Goal: Task Accomplishment & Management: Use online tool/utility

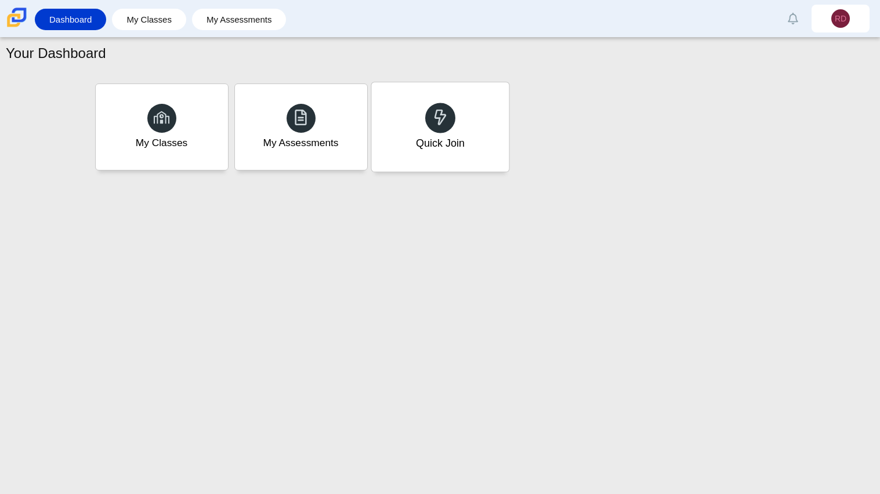
click at [427, 117] on div at bounding box center [440, 118] width 30 height 30
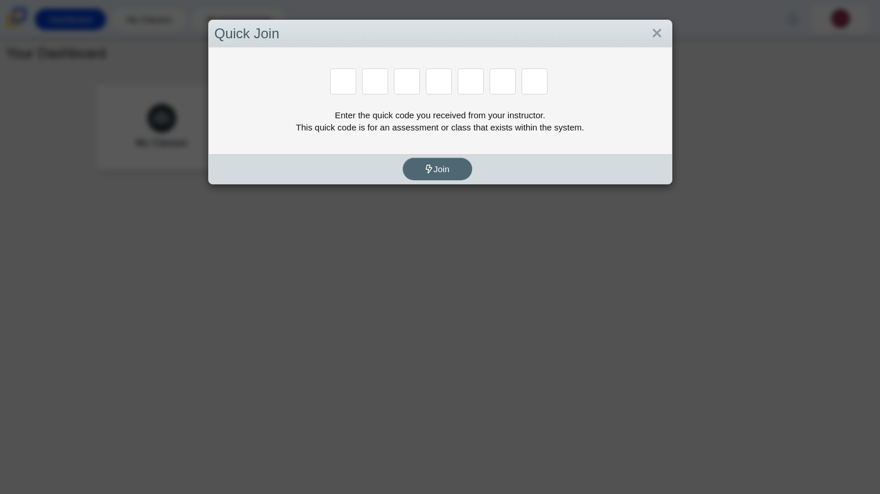
click at [446, 165] on span "Join" at bounding box center [437, 169] width 25 height 10
click at [347, 85] on input "Enter Access Code Digit 1" at bounding box center [343, 81] width 26 height 26
type input "x"
type input "d"
type input "5"
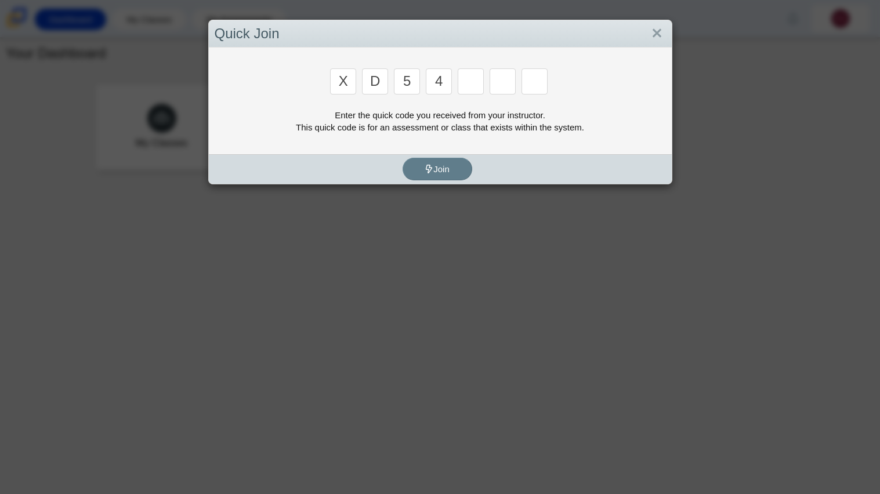
type input "4"
type input "v"
type input "u"
type input "t"
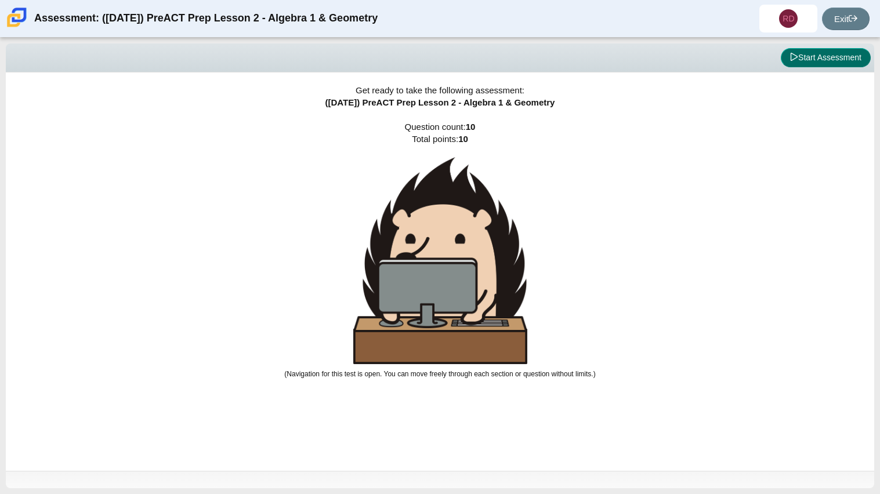
click at [824, 64] on button "Start Assessment" at bounding box center [826, 58] width 90 height 20
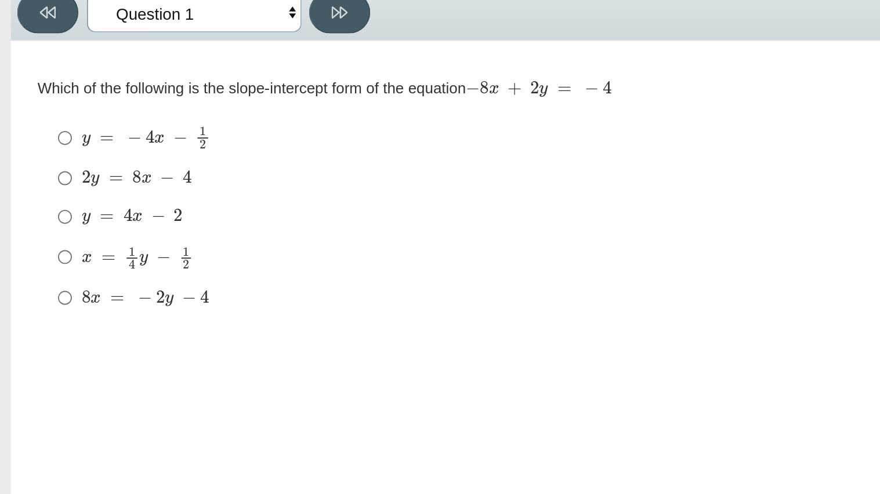
click at [148, 49] on select "Questions Question 1 Question 2 Question 3 Question 4 Question 5 Question 6 Que…" at bounding box center [105, 58] width 116 height 21
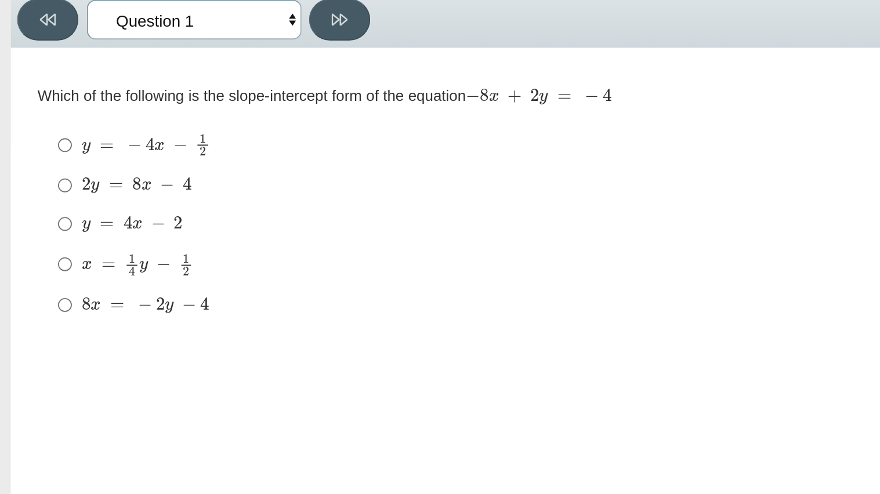
click at [154, 54] on select "Questions Question 1 Question 2 Question 3 Question 4 Question 5 Question 6 Que…" at bounding box center [105, 58] width 116 height 21
click at [155, 55] on select "Questions Question 1 Question 2 Question 3 Question 4 Question 5 Question 6 Que…" at bounding box center [105, 58] width 116 height 21
click at [156, 61] on select "Questions Question 1 Question 2 Question 3 Question 4 Question 5 Question 6 Que…" at bounding box center [105, 58] width 116 height 21
click at [47, 48] on select "Questions Question 1 Question 2 Question 3 Question 4 Question 5 Question 6 Que…" at bounding box center [105, 58] width 116 height 21
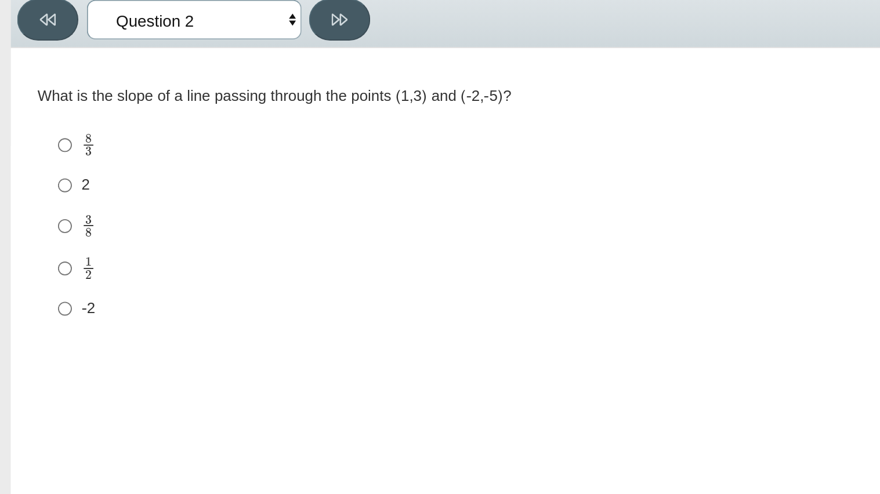
click at [155, 59] on select "Questions Question 1 Question 2 Question 3 Question 4 Question 5 Question 6 Que…" at bounding box center [105, 58] width 116 height 21
click at [180, 60] on icon at bounding box center [183, 58] width 9 height 6
select select "97f4f5fa-a52e-4fed-af51-565bfcdf47cb"
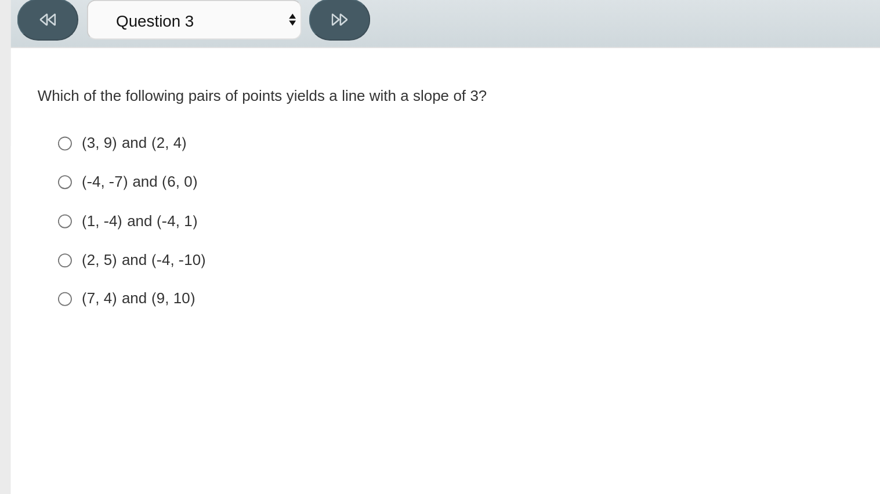
click at [91, 172] on div "(1, -4) and (-4, 1)" at bounding box center [429, 168] width 770 height 12
click at [39, 172] on input "(1, -4) and (-4, 1) (1, -4) and (-4, 1)" at bounding box center [35, 167] width 8 height 21
radio input "true"
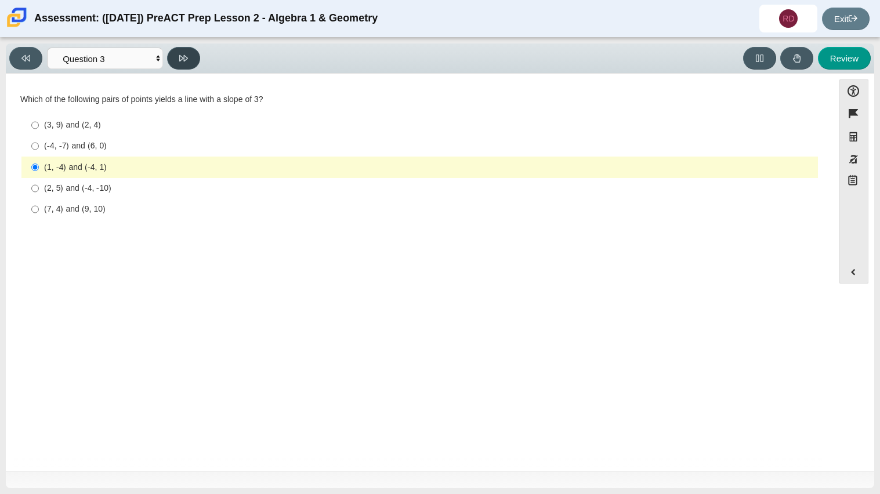
click at [174, 55] on button at bounding box center [183, 58] width 33 height 23
select select "89427bb7-e313-4f00-988f-8b8255897029"
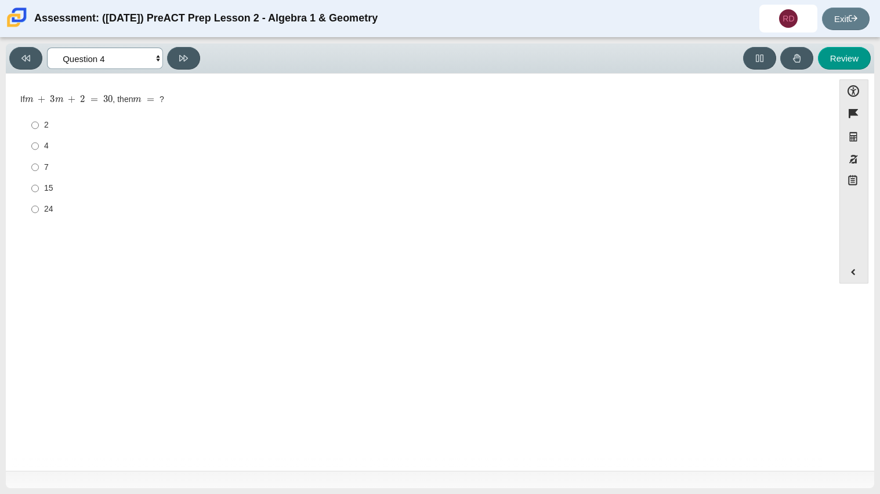
click at [153, 53] on select "Questions Question 1 Question 2 Question 3 Question 4 Question 5 Question 6 Que…" at bounding box center [105, 58] width 116 height 21
click at [156, 57] on select "Questions Question 1 Question 2 Question 3 Question 4 Question 5 Question 6 Que…" at bounding box center [105, 58] width 116 height 21
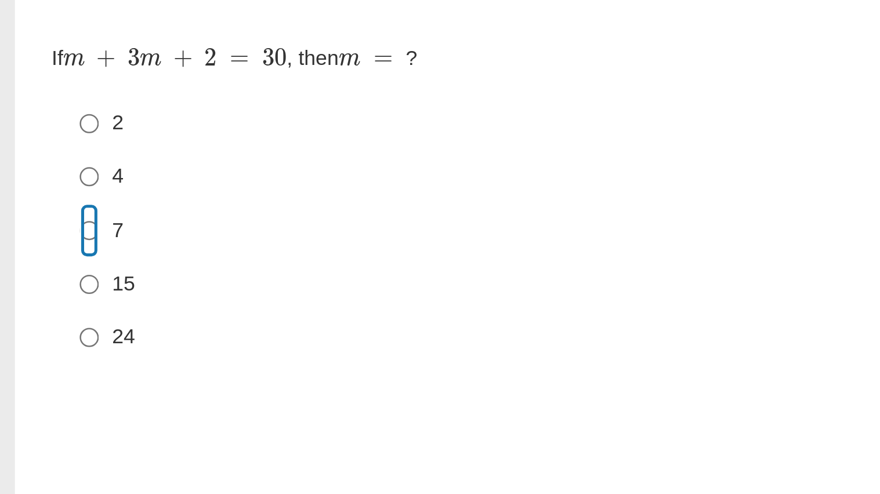
click at [38, 164] on input "7 7" at bounding box center [35, 167] width 8 height 21
radio input "true"
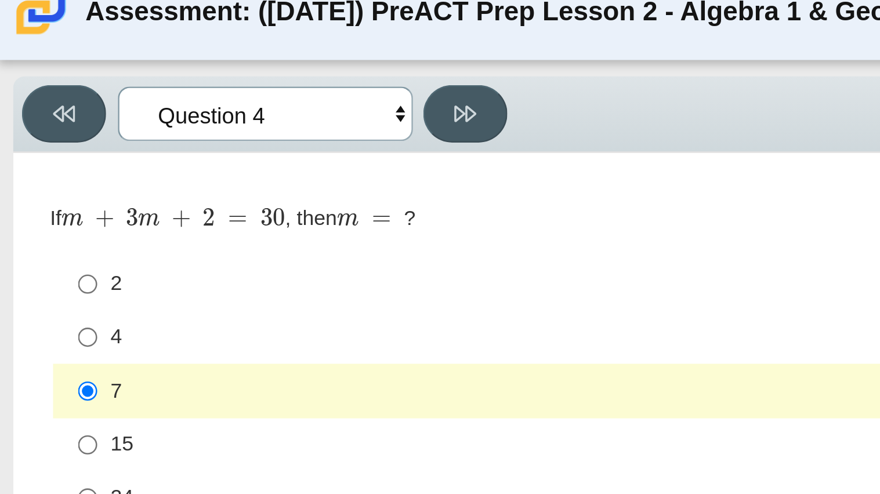
click at [110, 58] on select "Questions Question 1 Question 2 Question 3 Question 4 Question 5 Question 6 Que…" at bounding box center [105, 58] width 116 height 21
click at [47, 48] on select "Questions Question 1 Question 2 Question 3 Question 4 Question 5 Question 6 Que…" at bounding box center [105, 58] width 116 height 21
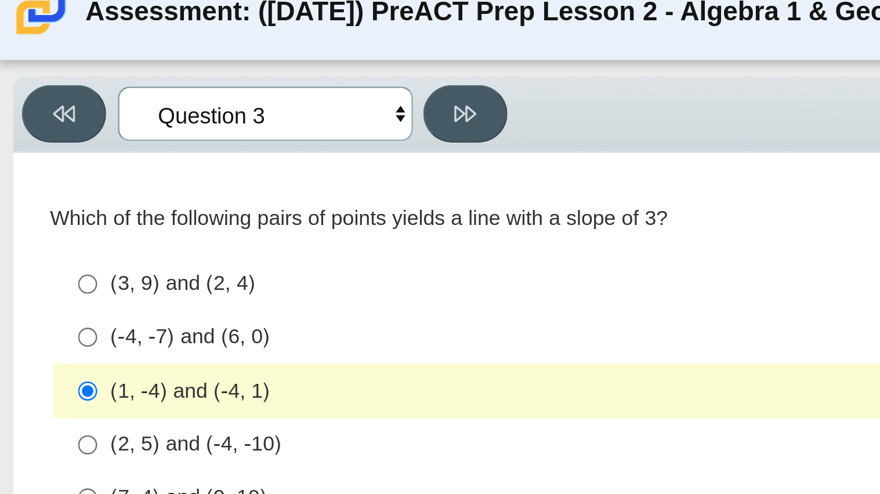
click at [119, 64] on select "Questions Question 1 Question 2 Question 3 Question 4 Question 5 Question 6 Que…" at bounding box center [105, 58] width 116 height 21
select select "ed62e223-81bd-4cbf-ab48-ab975844bd1f"
click at [47, 48] on select "Questions Question 1 Question 2 Question 3 Question 4 Question 5 Question 6 Que…" at bounding box center [105, 58] width 116 height 21
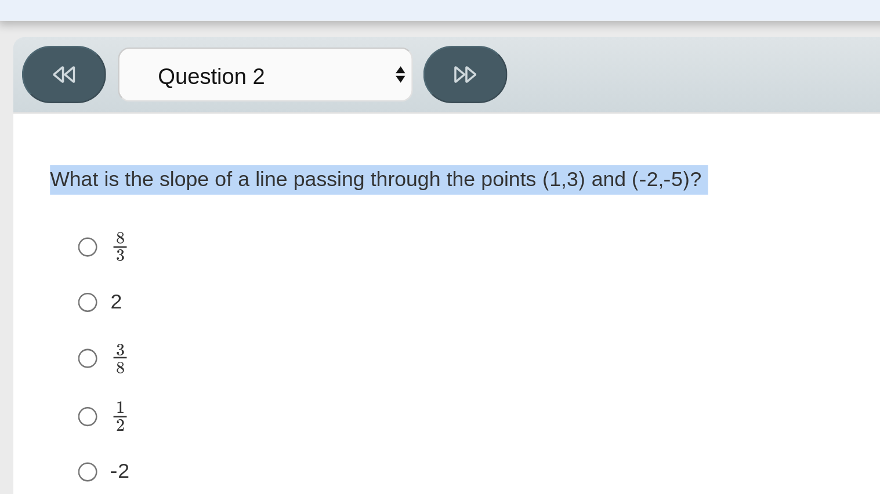
drag, startPoint x: 21, startPoint y: 96, endPoint x: 346, endPoint y: 129, distance: 326.6
click at [346, 129] on div "What is the slope of a line passing through the points (1,3) and (-2,-5)? Respo…" at bounding box center [419, 160] width 799 height 132
copy div "What is the slope of a line passing through the points (1,3) and (-2,-5)? Respo…"
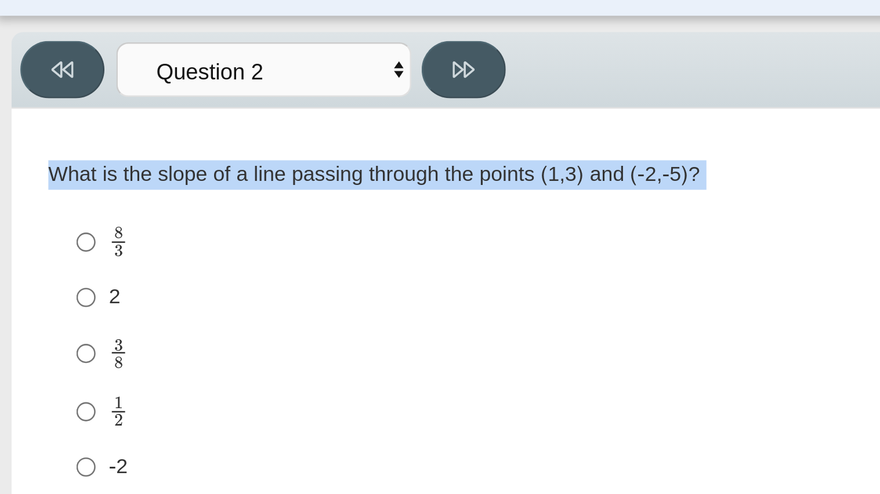
click at [47, 131] on mjx-c "Assessment items" at bounding box center [47, 129] width 3 height 5
click at [39, 131] on input "8 3 8 thirds" at bounding box center [35, 126] width 8 height 23
radio input "true"
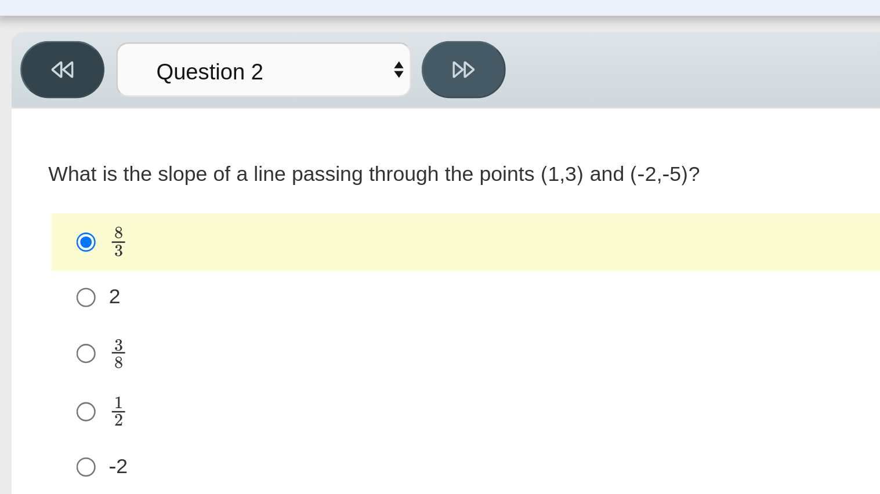
click at [32, 54] on button at bounding box center [25, 58] width 33 height 23
select select "bbf5d072-3e0b-44c4-9a12-6e7c9033f65b"
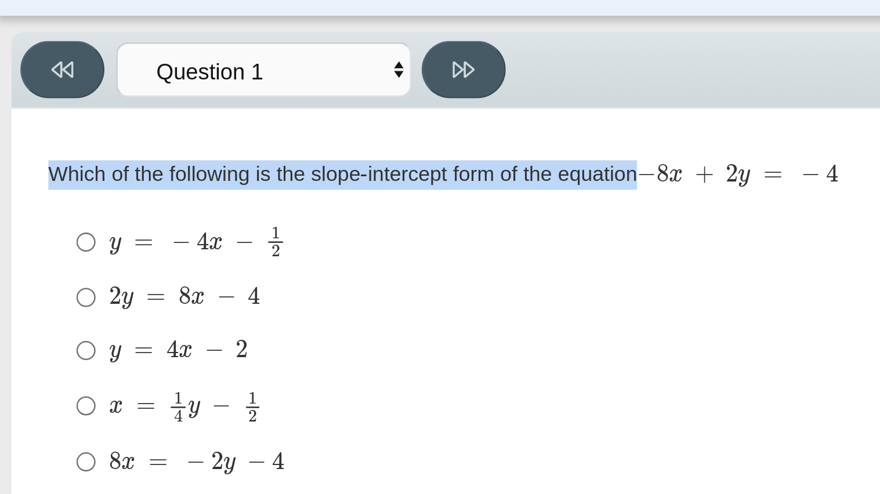
drag, startPoint x: 21, startPoint y: 101, endPoint x: 344, endPoint y: 103, distance: 322.7
click at [344, 103] on div "Which of the following is the slope-intercept form of the equation − 8 x + 2 y …" at bounding box center [419, 100] width 799 height 12
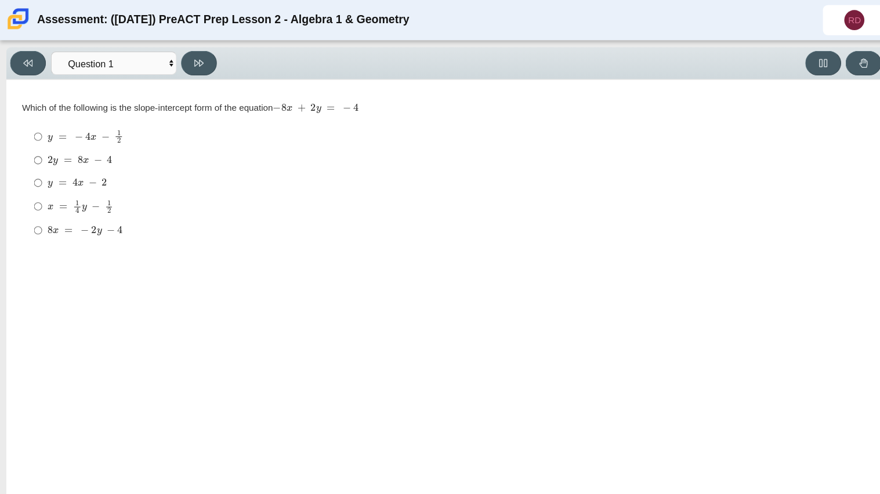
click at [539, 141] on label "2 y = 8 x − 4 2 y = 8 x − 4" at bounding box center [420, 148] width 795 height 21
click at [39, 141] on input "2 y = 8 x − 4 2 y = 8 x − 4" at bounding box center [35, 148] width 8 height 21
radio input "true"
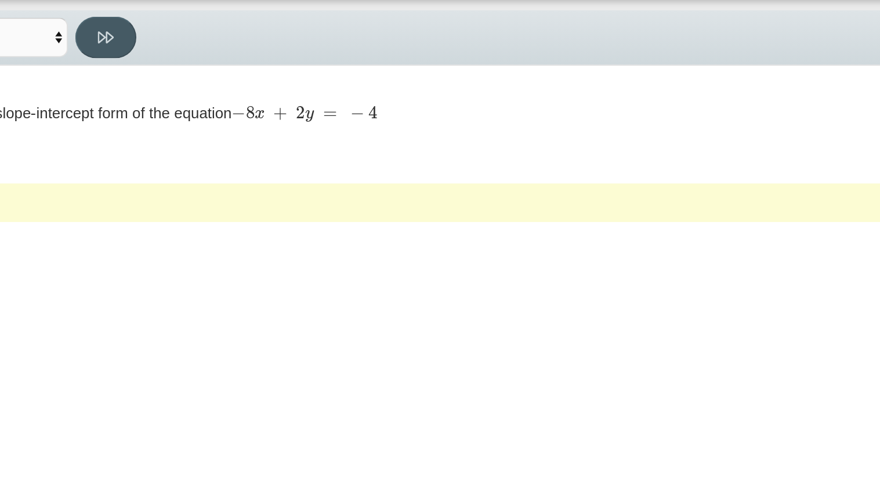
click at [258, 98] on mjx-c "Assessment items" at bounding box center [256, 99] width 8 height 6
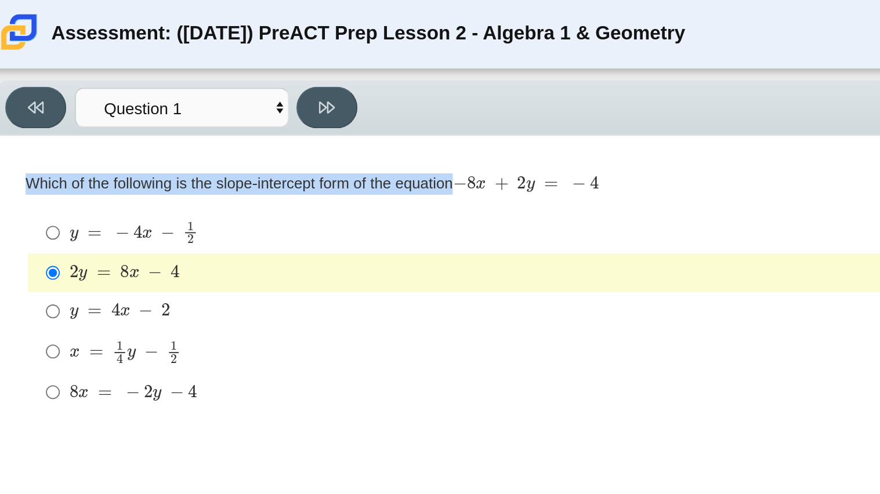
drag, startPoint x: 19, startPoint y: 99, endPoint x: 332, endPoint y: 99, distance: 313.4
click at [332, 99] on div "Question Which of the following is the slope-intercept form of the equation − 8…" at bounding box center [420, 161] width 817 height 140
copy div "Which of the following is the slope-intercept form of the equation"
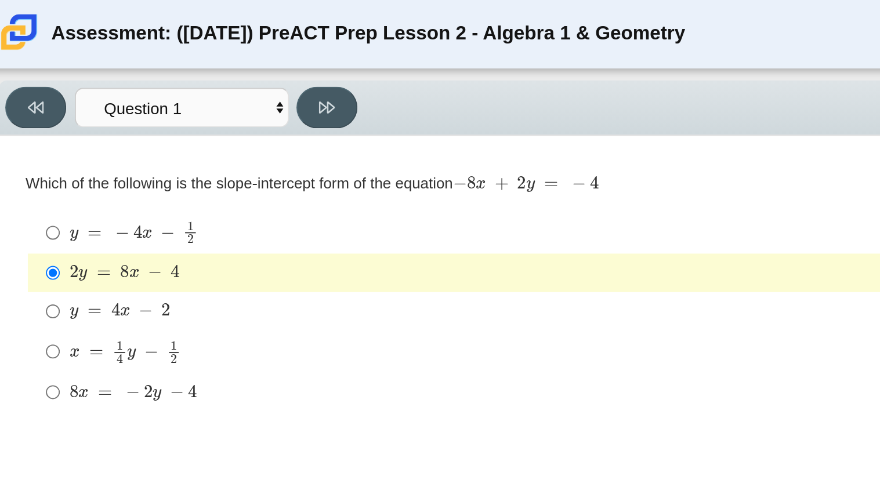
click at [88, 171] on mjx-c "Assessment items" at bounding box center [86, 169] width 8 height 6
click at [39, 171] on input "y = 4 x − 2 y = 4 x − 2" at bounding box center [35, 168] width 8 height 21
radio input "true"
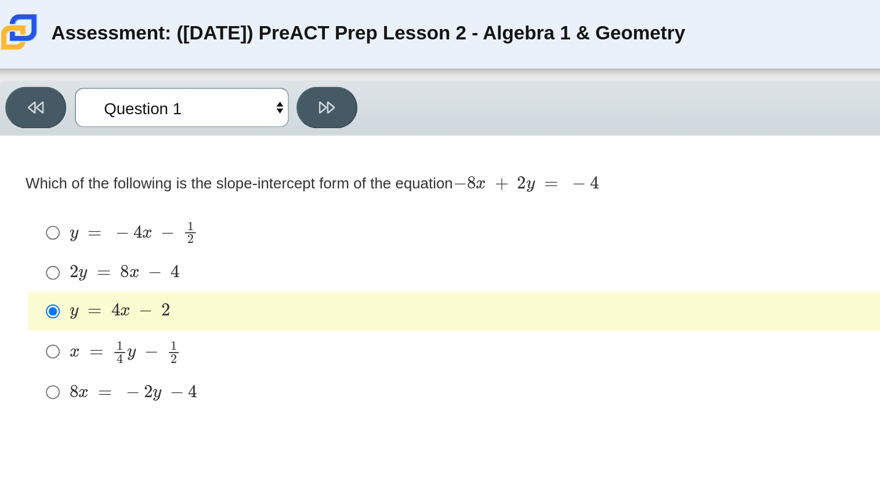
click at [155, 56] on select "Questions Question 1 Question 2 Question 3 Question 4 Question 5 Question 6 Que…" at bounding box center [105, 58] width 116 height 21
click at [47, 48] on select "Questions Question 1 Question 2 Question 3 Question 4 Question 5 Question 6 Que…" at bounding box center [105, 58] width 116 height 21
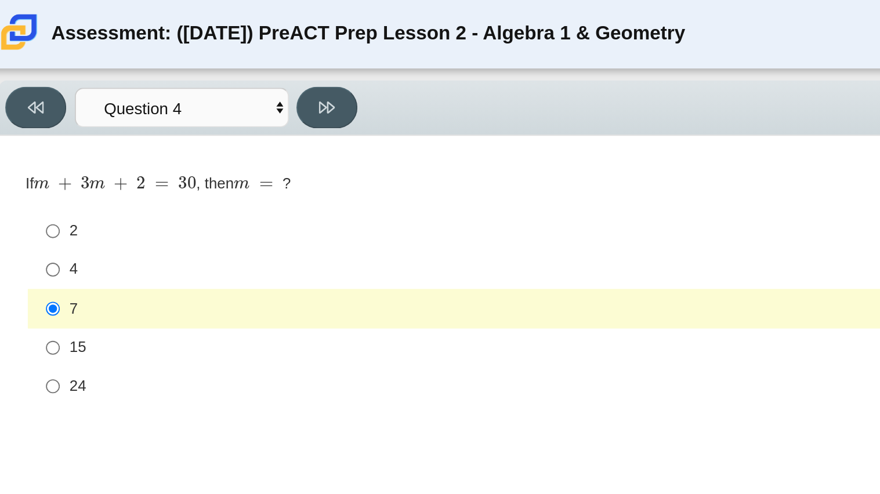
click at [175, 71] on div "Viewing Question 4 of 10 in Pacing Mode Questions Question 1 Question 2 Questio…" at bounding box center [440, 59] width 869 height 30
click at [184, 64] on button at bounding box center [183, 58] width 33 height 23
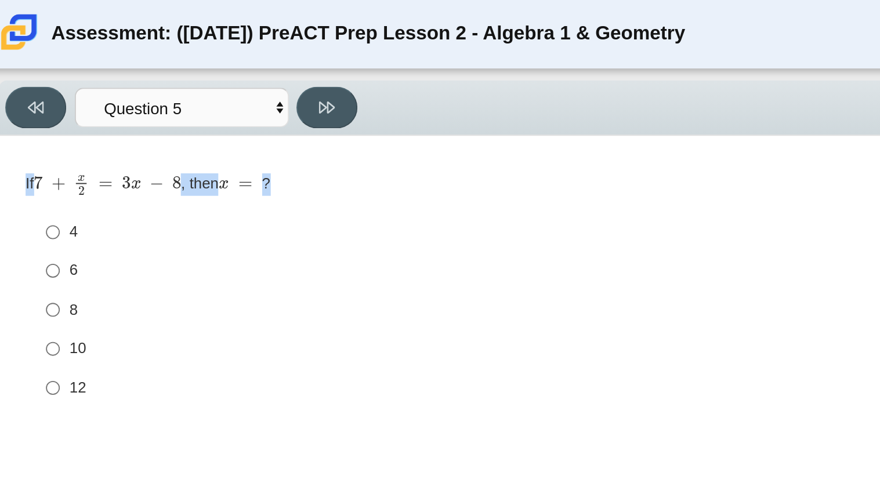
drag, startPoint x: 21, startPoint y: 99, endPoint x: 210, endPoint y: 93, distance: 188.7
click at [210, 93] on div "If 7 + x 2 = 3 x − 8 , then x = ? Responses 4 4 6 6 8 8 10 10 12 12" at bounding box center [419, 156] width 799 height 131
click at [36, 99] on mjx-c "Assessment items" at bounding box center [38, 99] width 8 height 6
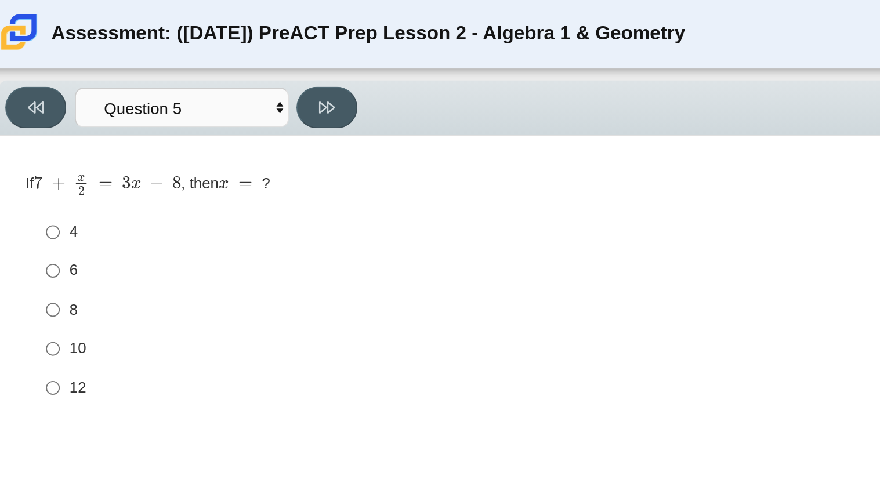
click at [259, 89] on div "Question If 7 + x 2 = 3 x − 8 , then x = ? Responses 4 4 6 6 8 8 10 10 12 12" at bounding box center [420, 160] width 817 height 156
click at [161, 60] on select "Questions Question 1 Question 2 Question 3 Question 4 Question 5 Question 6 Que…" at bounding box center [105, 58] width 116 height 21
select select "210571de-36a6-4d8e-a361-ceff8ef801dc"
click at [47, 48] on select "Questions Question 1 Question 2 Question 3 Question 4 Question 5 Question 6 Que…" at bounding box center [105, 58] width 116 height 21
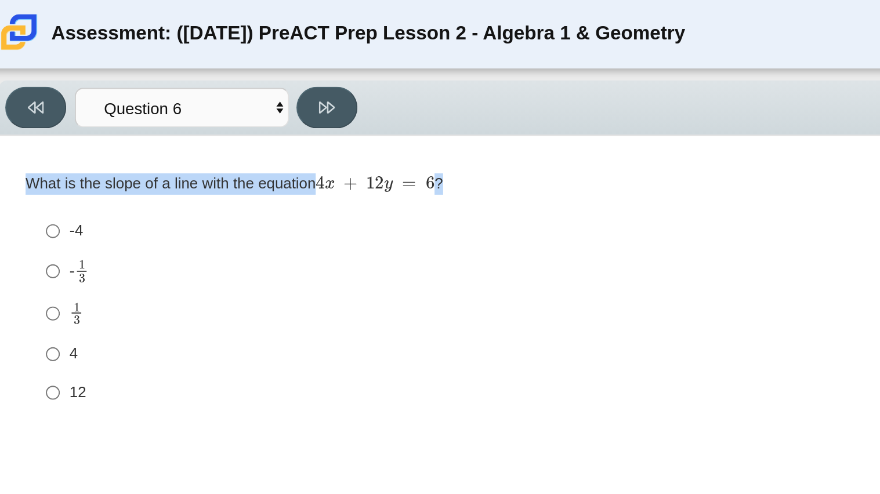
drag, startPoint x: 17, startPoint y: 97, endPoint x: 447, endPoint y: 90, distance: 430.7
click at [447, 90] on div "Question What is the slope of a line with the equation 4 x + 12 y = 6 ? Respons…" at bounding box center [420, 161] width 817 height 158
click at [358, 131] on label "-4 -4" at bounding box center [420, 125] width 795 height 21
click at [39, 131] on input "-4 -4" at bounding box center [35, 125] width 8 height 21
radio input "true"
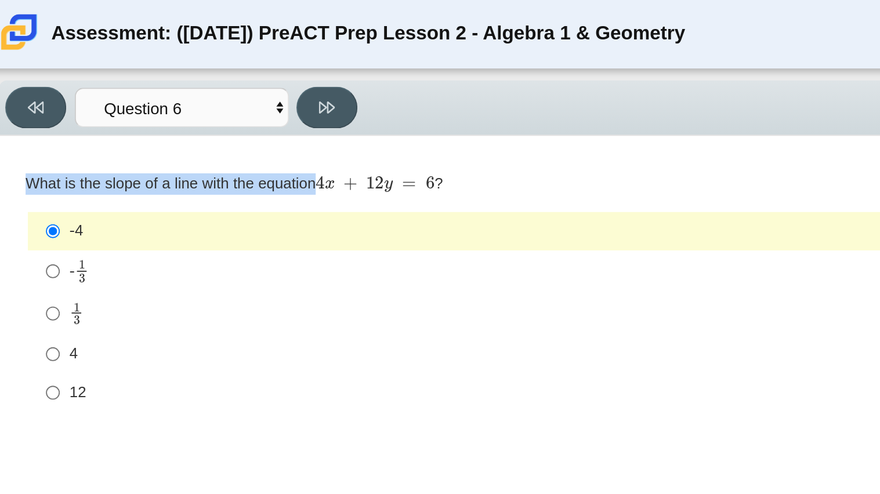
drag, startPoint x: 20, startPoint y: 98, endPoint x: 213, endPoint y: 105, distance: 193.4
click at [213, 105] on div "What is the slope of a line with the equation 4 x + 12 y = 6 ?" at bounding box center [419, 100] width 799 height 12
copy div "What is the slope of a line with the equation"
click at [40, 164] on label "1 3 1 third" at bounding box center [420, 169] width 795 height 23
click at [39, 164] on input "1 3 1 third" at bounding box center [35, 169] width 8 height 23
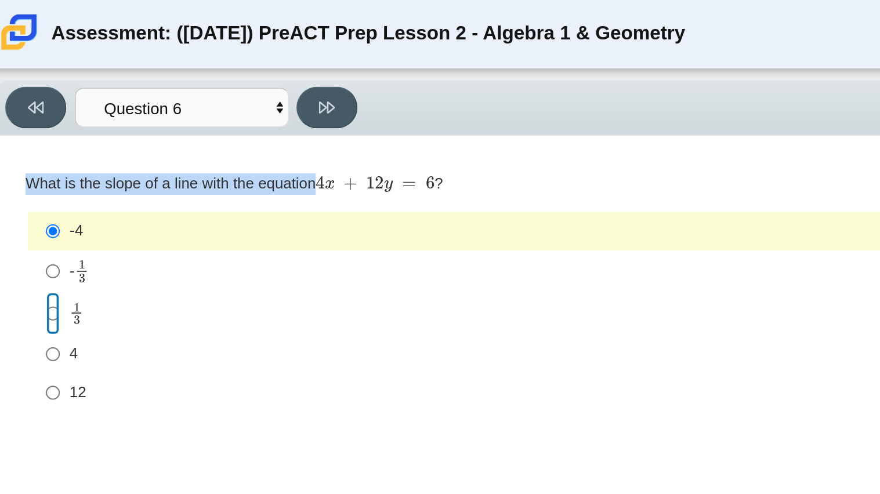
radio input "true"
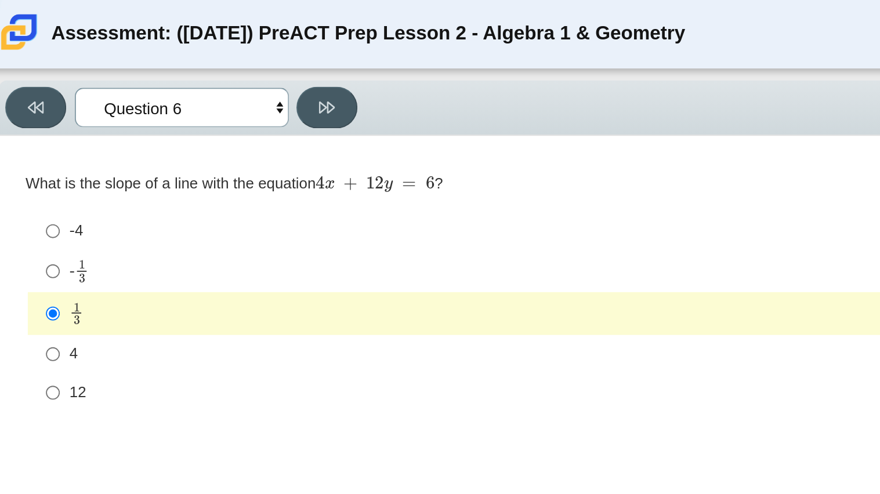
click at [146, 61] on select "Questions Question 1 Question 2 Question 3 Question 4 Question 5 Question 6 Que…" at bounding box center [105, 58] width 116 height 21
click at [47, 48] on select "Questions Question 1 Question 2 Question 3 Question 4 Question 5 Question 6 Que…" at bounding box center [105, 58] width 116 height 21
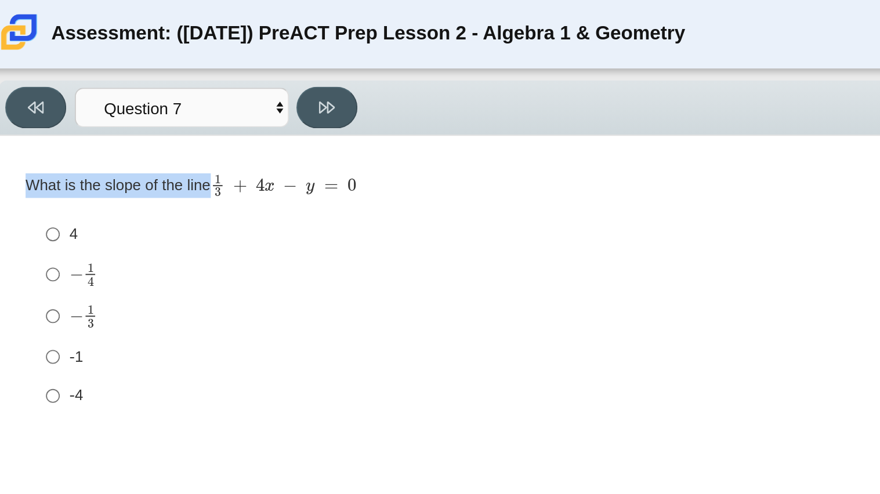
drag, startPoint x: 20, startPoint y: 99, endPoint x: 150, endPoint y: 113, distance: 130.2
click at [150, 113] on div "What is the slope of the line 1 3 + 4 x − y = 0 Responses 4 4 − 1 4 negative 1 …" at bounding box center [419, 160] width 799 height 132
click at [127, 60] on select "Questions Question 1 Question 2 Question 3 Question 4 Question 5 Question 6 Que…" at bounding box center [105, 58] width 116 height 21
select select "ce81fe10-bf29-4b5e-8bd7-4f47f2fed4d8"
click at [47, 48] on select "Questions Question 1 Question 2 Question 3 Question 4 Question 5 Question 6 Que…" at bounding box center [105, 58] width 116 height 21
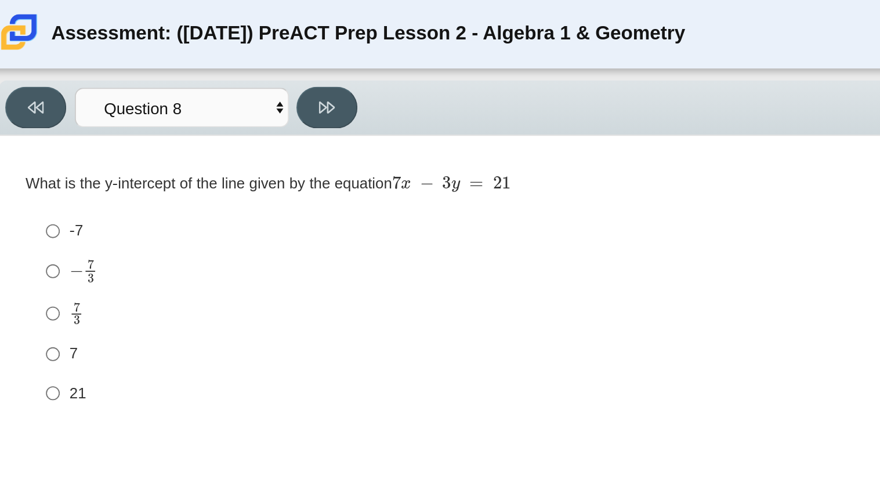
drag, startPoint x: 19, startPoint y: 96, endPoint x: 242, endPoint y: 89, distance: 223.6
click at [242, 91] on div "Question What is the y-intercept of the line given by the equation 7 x − 3 y = …" at bounding box center [420, 161] width 817 height 141
copy div "What is the y-intercept of the line given by the equation"
click at [38, 124] on input "-7 -7" at bounding box center [35, 125] width 8 height 21
radio input "true"
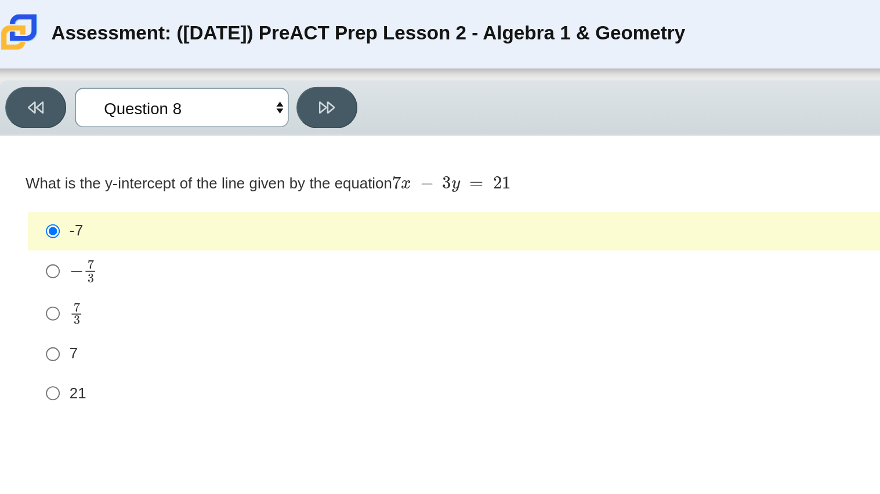
click at [147, 59] on select "Questions Question 1 Question 2 Question 3 Question 4 Question 5 Question 6 Que…" at bounding box center [105, 58] width 116 height 21
select select "14773eaf-2ca1-47ae-afe7-a624a56f34b3"
click at [47, 48] on select "Questions Question 1 Question 2 Question 3 Question 4 Question 5 Question 6 Que…" at bounding box center [105, 58] width 116 height 21
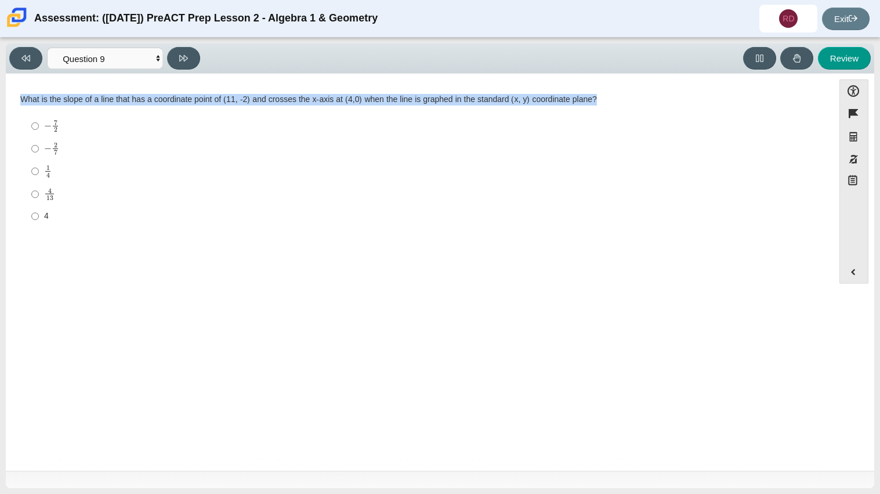
drag, startPoint x: 21, startPoint y: 98, endPoint x: 782, endPoint y: 82, distance: 761.0
click at [782, 82] on div "Question Which of the following is the slope-intercept form of the equation − 8…" at bounding box center [420, 274] width 817 height 388
copy div "What is the slope of a line that has a coordinate point of (11, -2) and crosses…"
click at [38, 123] on label "− 7 2 negative 7 halves" at bounding box center [420, 126] width 795 height 23
click at [38, 123] on input "− 7 2 negative 7 halves" at bounding box center [35, 126] width 8 height 23
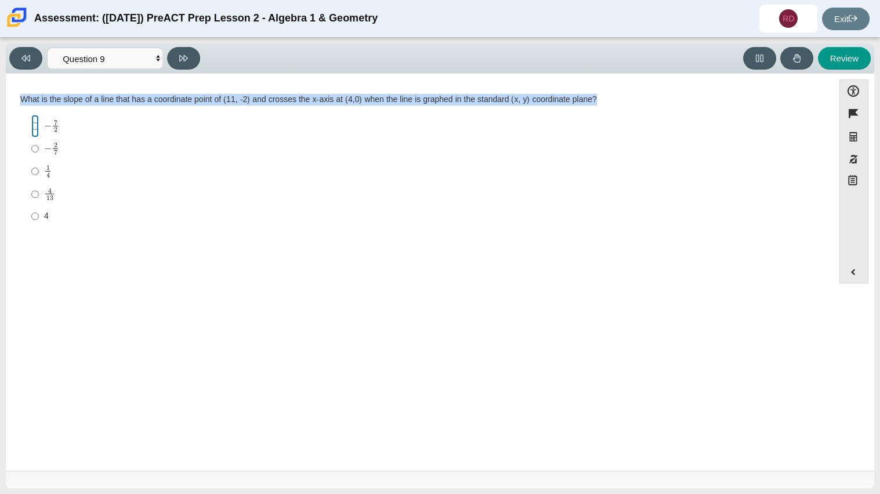
radio input "true"
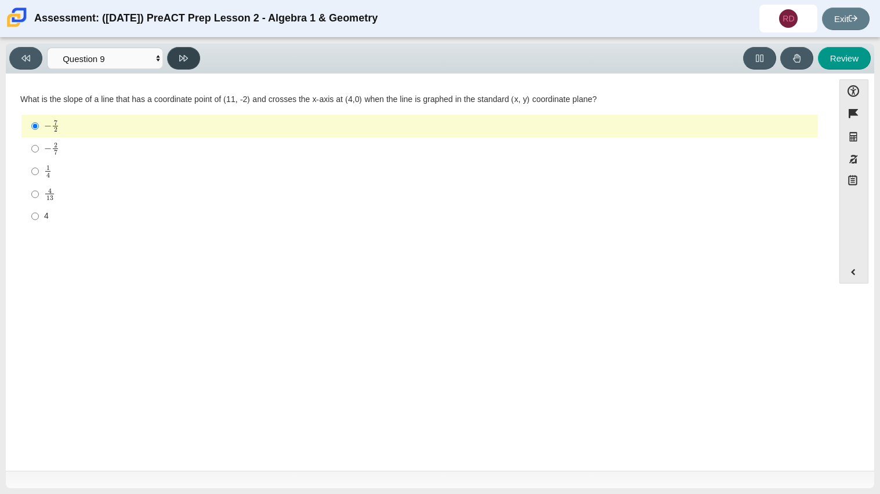
click at [194, 50] on button at bounding box center [183, 58] width 33 height 23
select select "96b71634-eacb-4f7e-8aef-411727d9bcba"
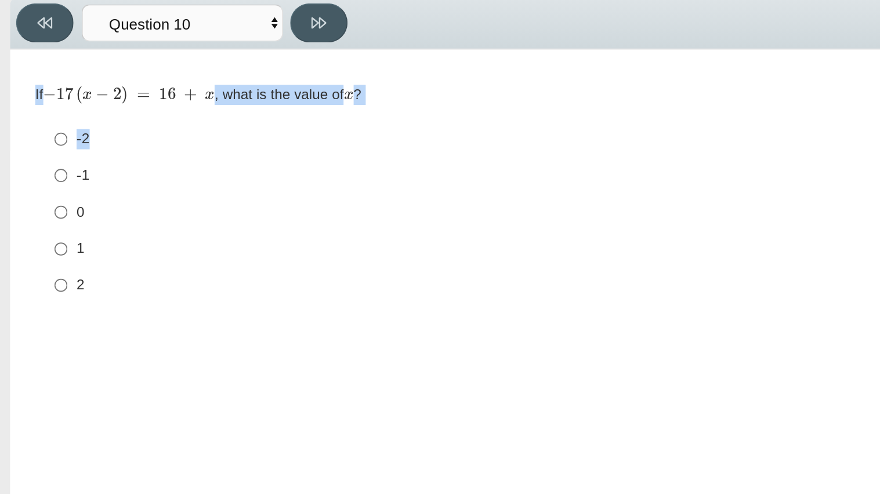
drag, startPoint x: 19, startPoint y: 100, endPoint x: 181, endPoint y: 117, distance: 163.4
click at [181, 117] on div "Question If − 17 ( x − 2 ) = 16 + x , what is the value of x ? Responses -2 -2 …" at bounding box center [420, 159] width 817 height 137
click at [262, 106] on div "If − 17 ( x − 2 ) = 16 + x , what is the value of x ? Responses -2 -2 -1 -1 0 0…" at bounding box center [419, 157] width 799 height 127
drag, startPoint x: 132, startPoint y: 99, endPoint x: 250, endPoint y: 97, distance: 117.2
click at [250, 97] on div "If − 17 ( x − 2 ) = 16 + x , what is the value of x ?" at bounding box center [419, 100] width 799 height 12
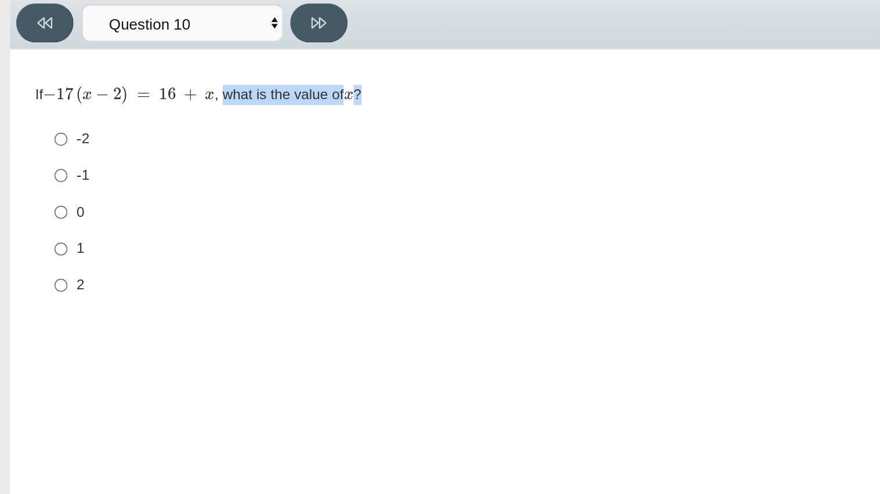
copy div "what is the value of x ?"
click at [46, 192] on div "1" at bounding box center [429, 189] width 770 height 12
click at [39, 192] on input "1 1" at bounding box center [35, 188] width 8 height 21
radio input "true"
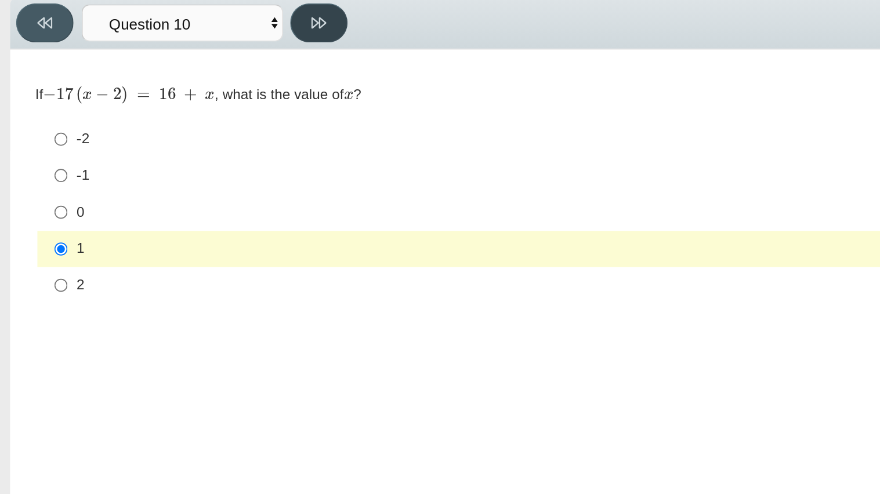
click at [186, 63] on button at bounding box center [183, 58] width 33 height 23
select select "review"
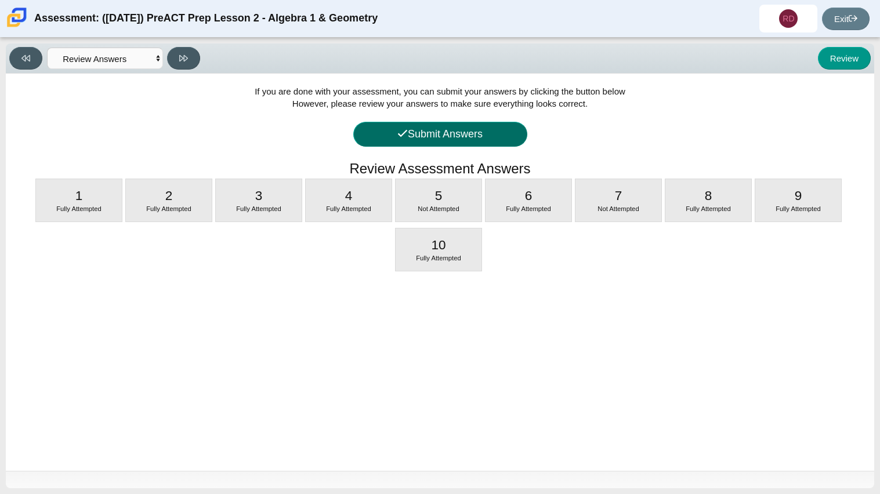
click at [480, 135] on button "Submit Answers" at bounding box center [440, 134] width 174 height 25
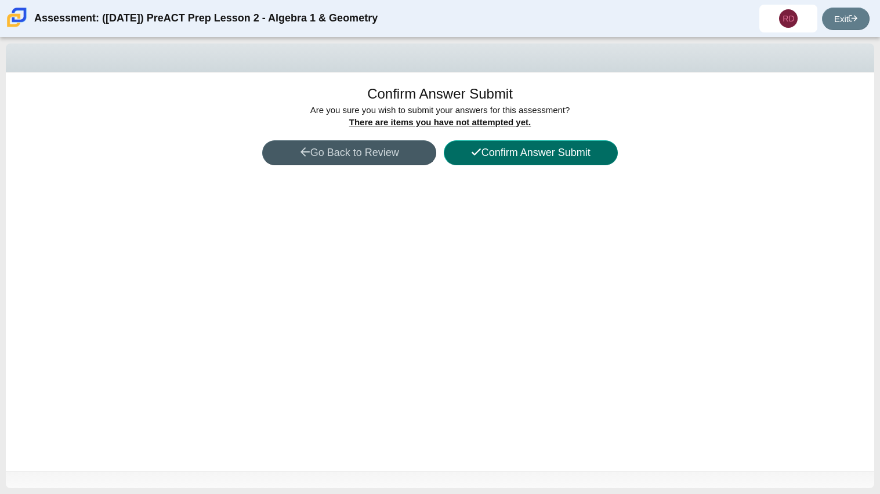
click at [510, 146] on button "Confirm Answer Submit" at bounding box center [531, 152] width 174 height 25
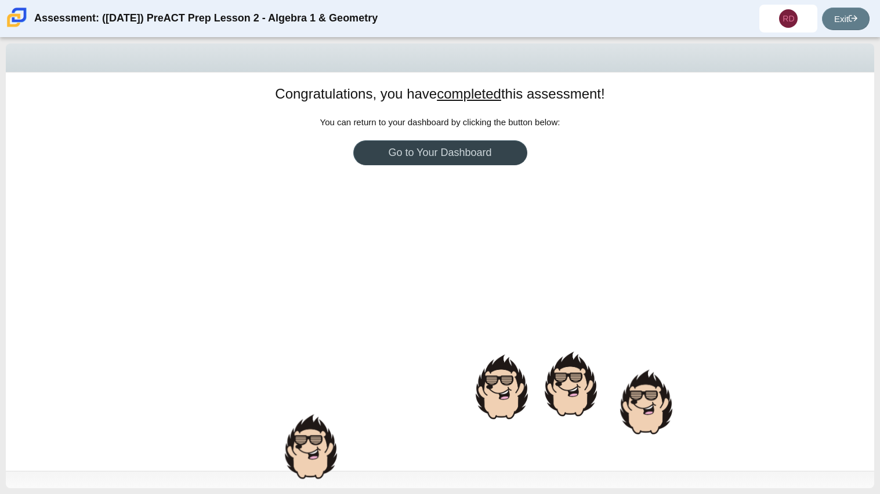
click at [456, 161] on link "Go to Your Dashboard" at bounding box center [440, 152] width 174 height 25
